Goal: Navigation & Orientation: Find specific page/section

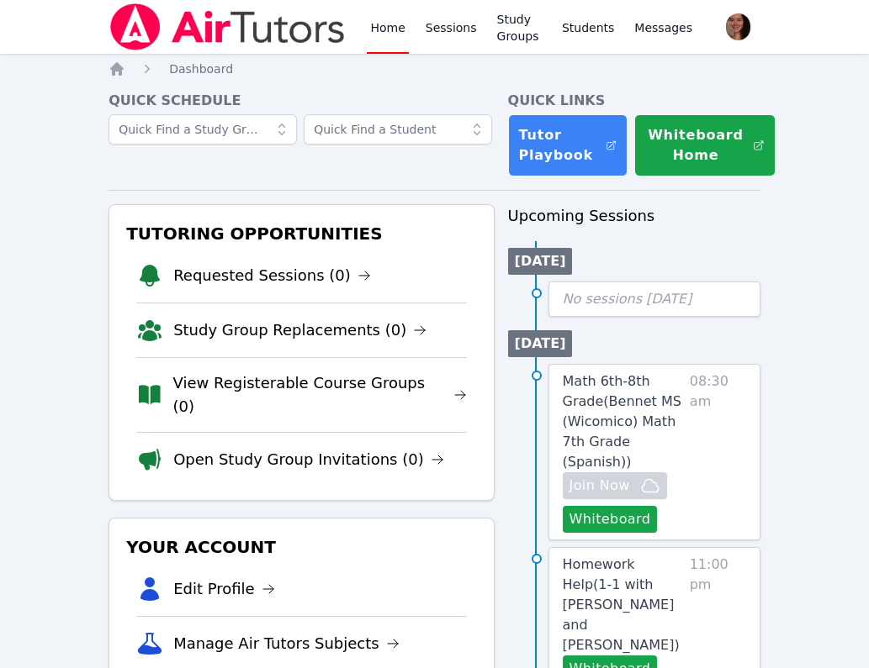
scroll to position [23, 0]
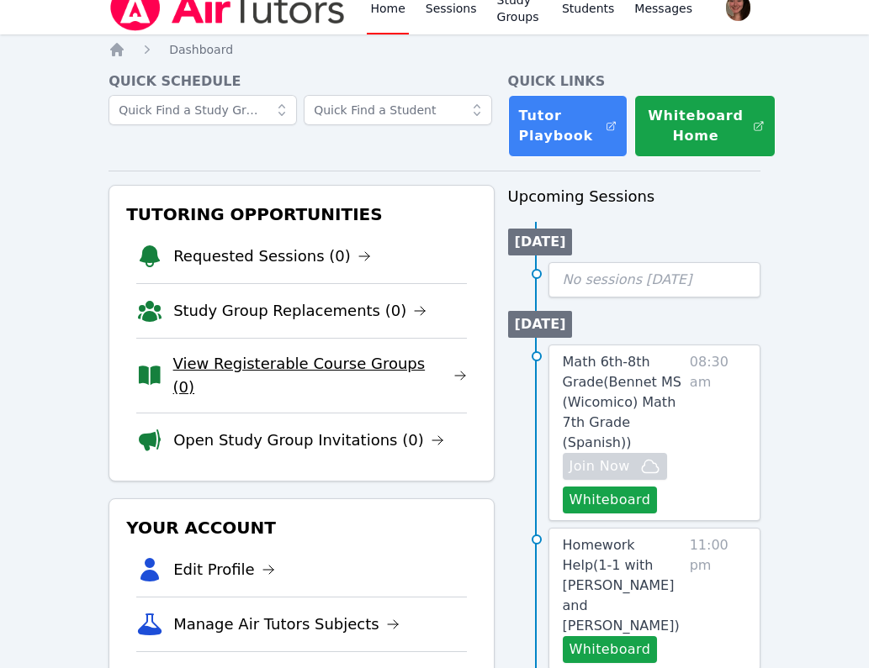
click at [228, 367] on link "View Registerable Course Groups (0)" at bounding box center [319, 375] width 293 height 47
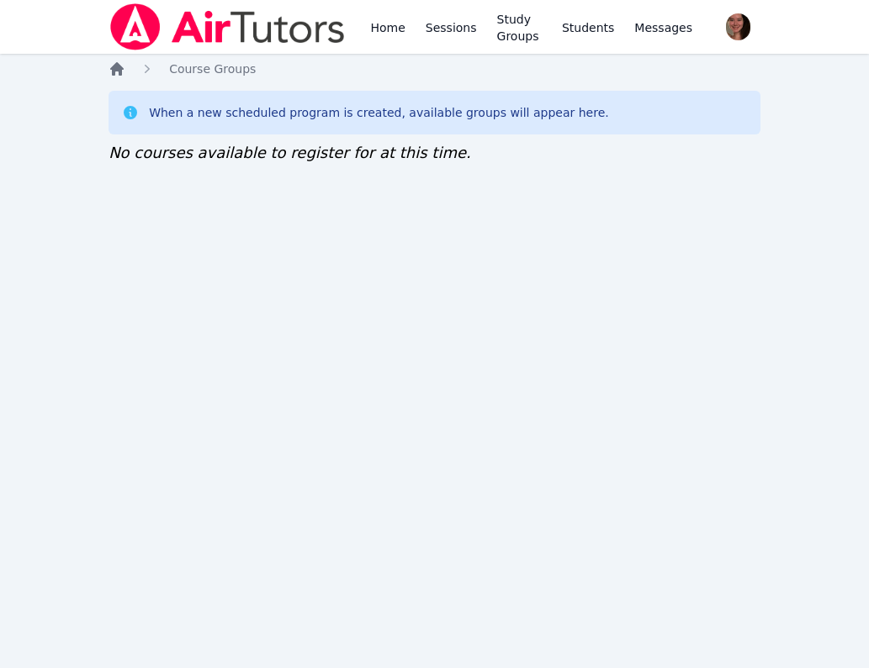
click at [111, 64] on icon "Breadcrumb" at bounding box center [116, 69] width 17 height 17
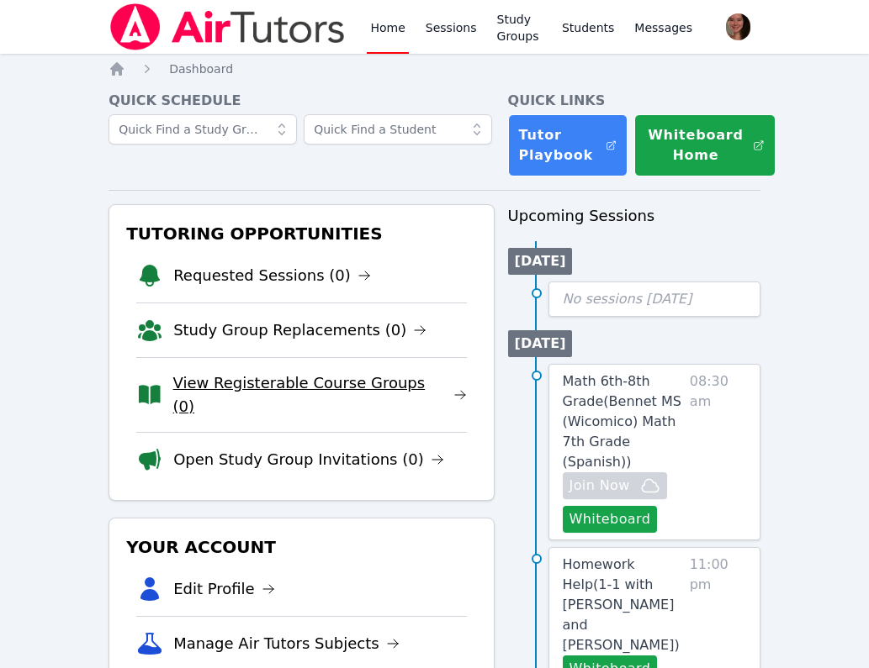
click at [206, 376] on link "View Registerable Course Groups (0)" at bounding box center [319, 395] width 293 height 47
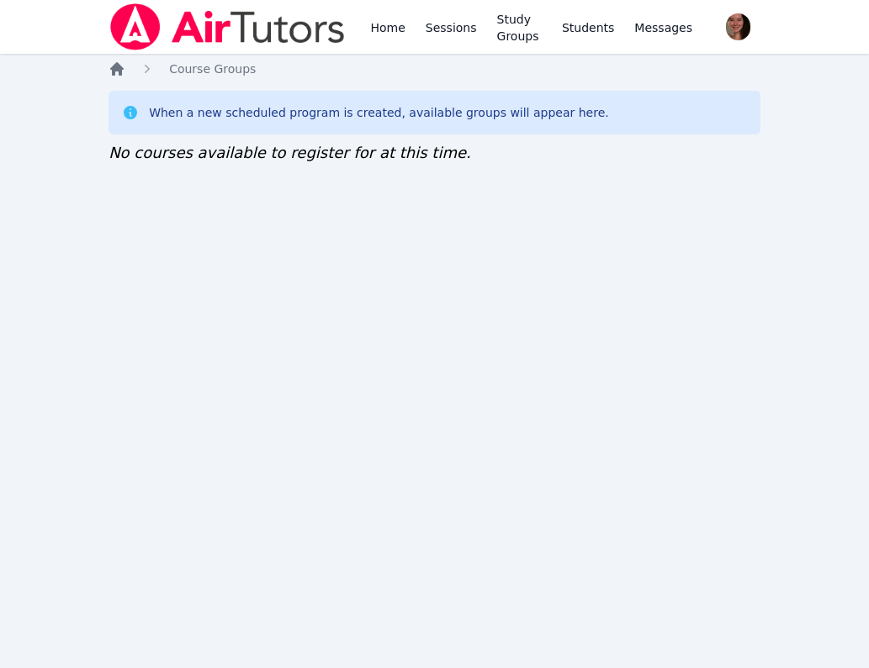
click at [119, 66] on icon "Breadcrumb" at bounding box center [116, 68] width 13 height 13
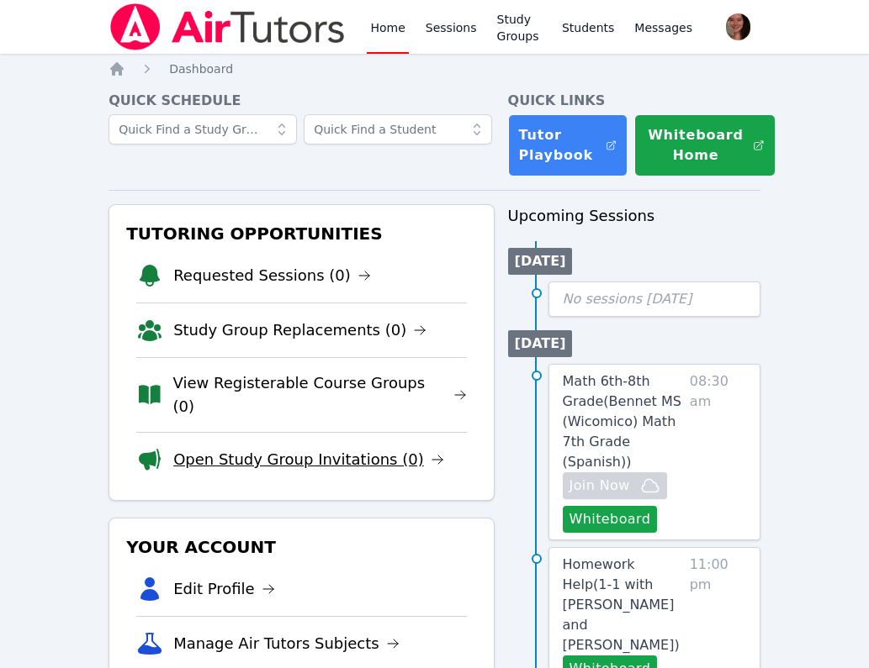
click at [237, 448] on link "Open Study Group Invitations (0)" at bounding box center [308, 460] width 271 height 24
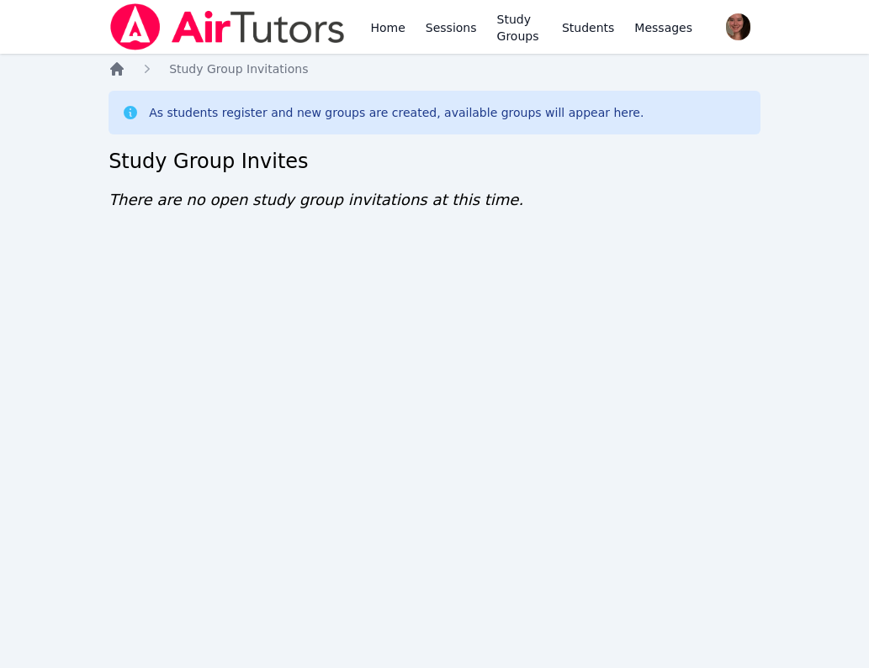
click at [121, 63] on icon "Breadcrumb" at bounding box center [116, 69] width 17 height 17
